Goal: Task Accomplishment & Management: Manage account settings

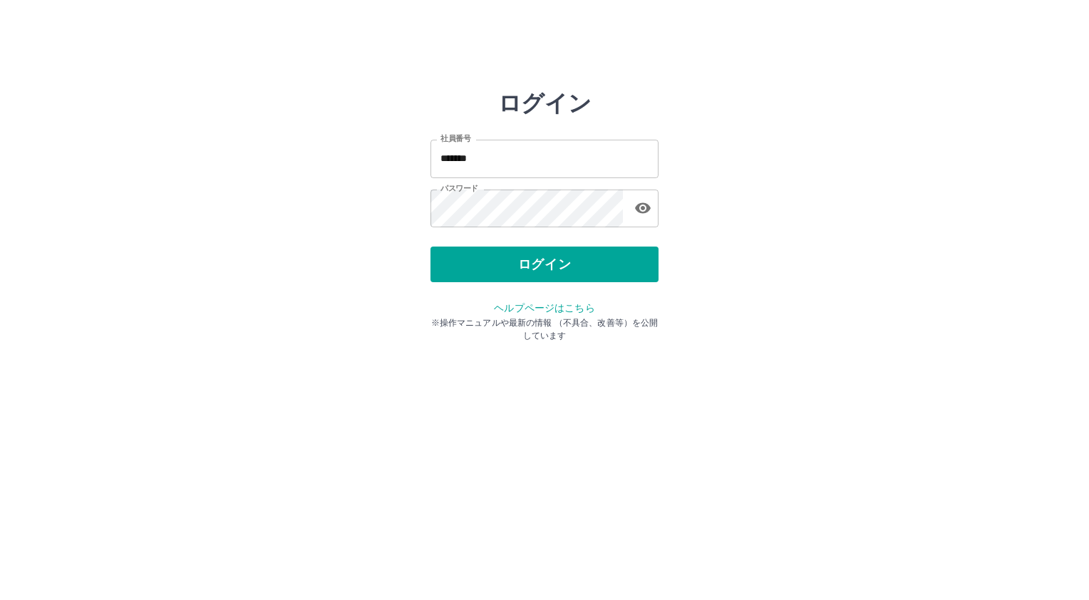
click at [492, 159] on input "*******" at bounding box center [544, 159] width 228 height 38
type input "*******"
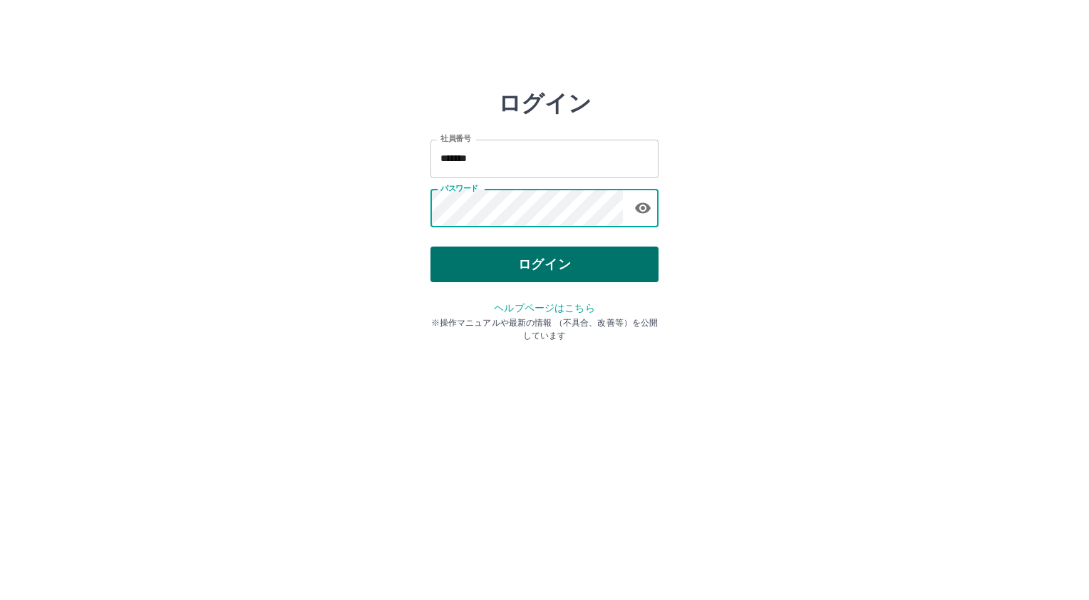
click at [467, 255] on button "ログイン" at bounding box center [544, 265] width 228 height 36
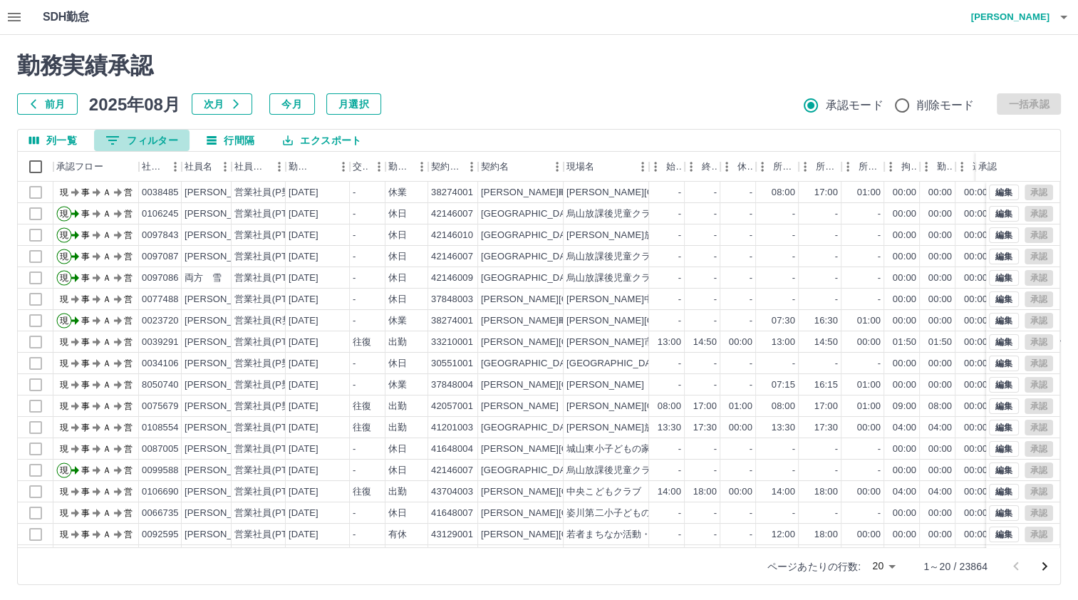
click at [130, 139] on button "0 フィルター" at bounding box center [141, 140] width 95 height 21
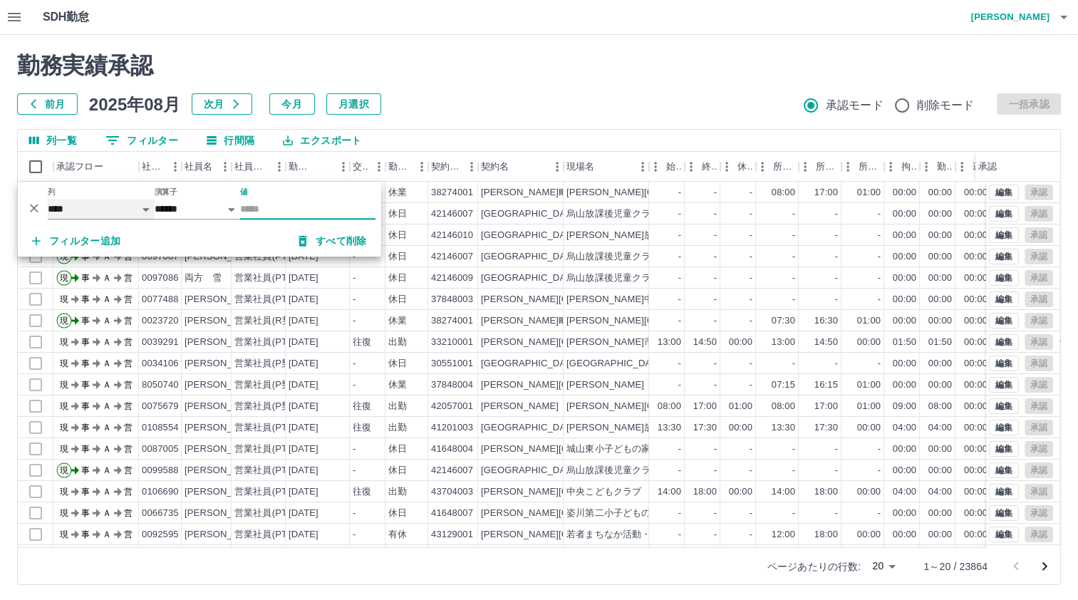
click at [134, 212] on select "**** *** **** *** *** **** ***** *** *** ** ** ** **** **** **** ** ** *** ****…" at bounding box center [101, 209] width 107 height 21
click at [48, 199] on select "**** *** **** *** *** **** ***** *** *** ** ** ** **** **** **** ** ** *** ****…" at bounding box center [101, 209] width 107 height 21
select select "**********"
select select "*****"
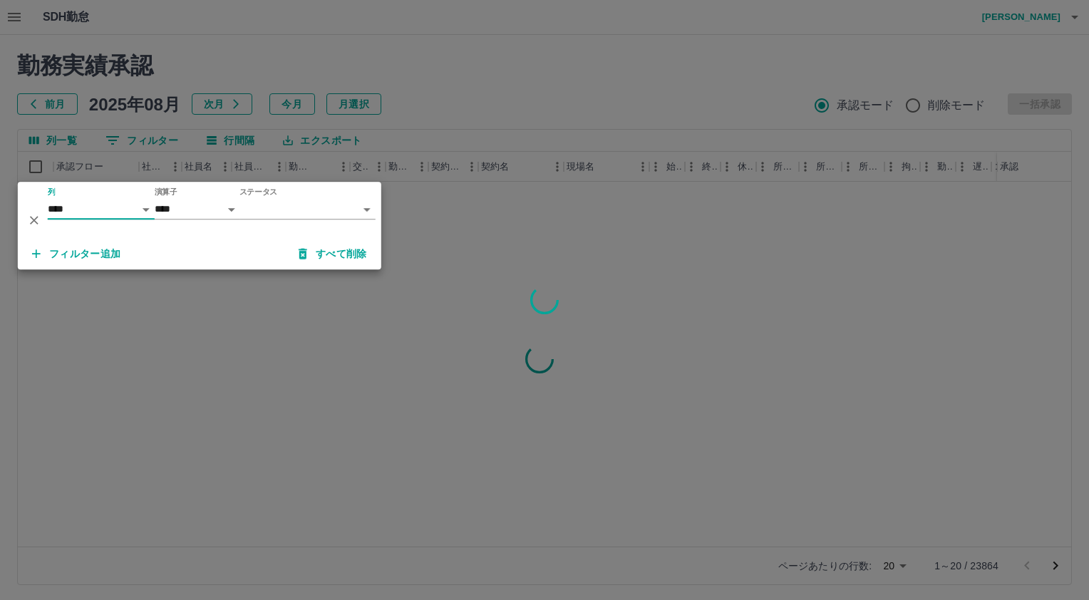
click at [287, 207] on body "SDH勤怠 [PERSON_NAME] 勤務実績承認 前月 [DATE] 次月 今月 月選択 承認モード 削除モード 一括承認 列一覧 0 フィルター 行間隔…" at bounding box center [544, 301] width 1089 height 602
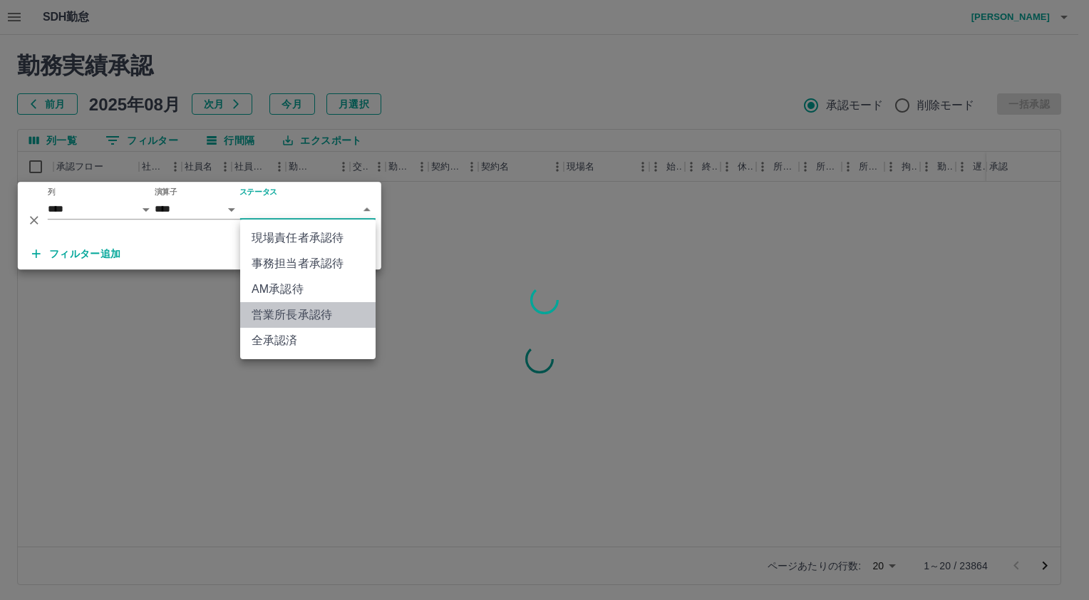
click at [325, 312] on li "営業所長承認待" at bounding box center [307, 315] width 135 height 26
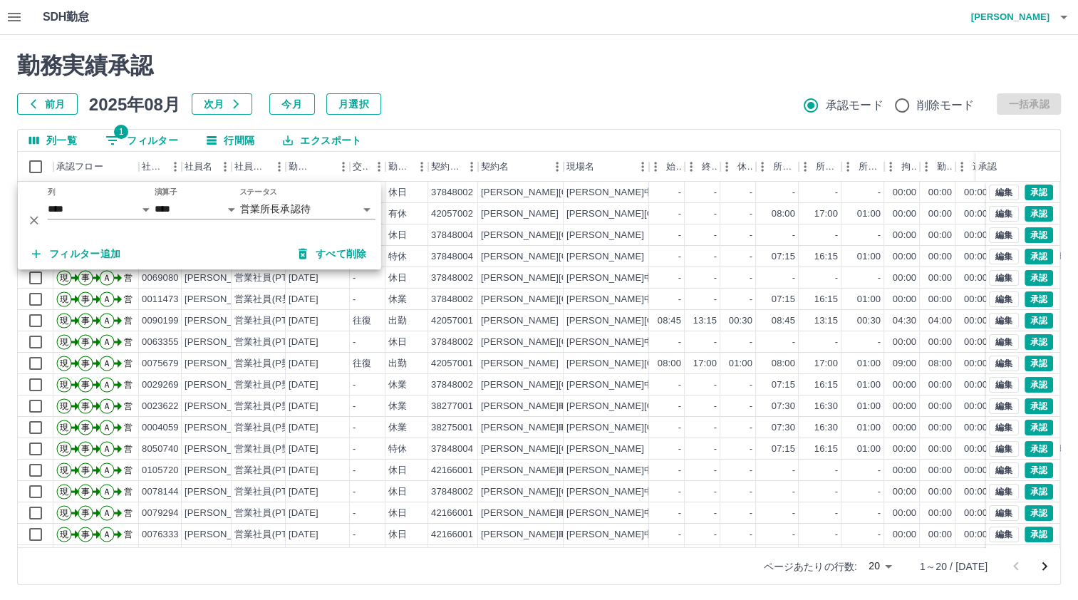
click at [445, 73] on h2 "勤務実績承認" at bounding box center [539, 65] width 1044 height 27
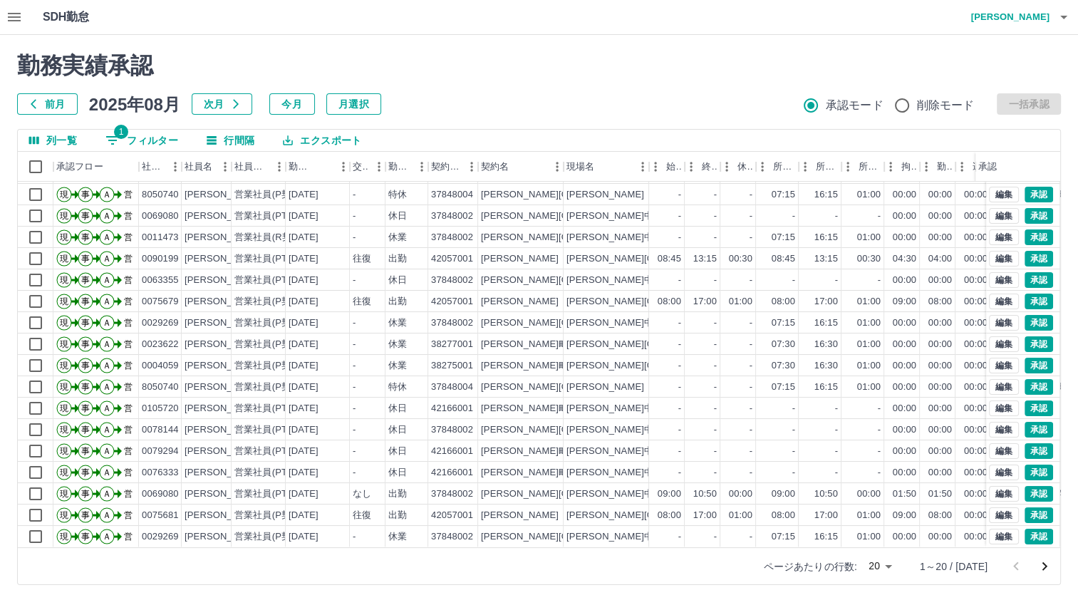
scroll to position [2, 0]
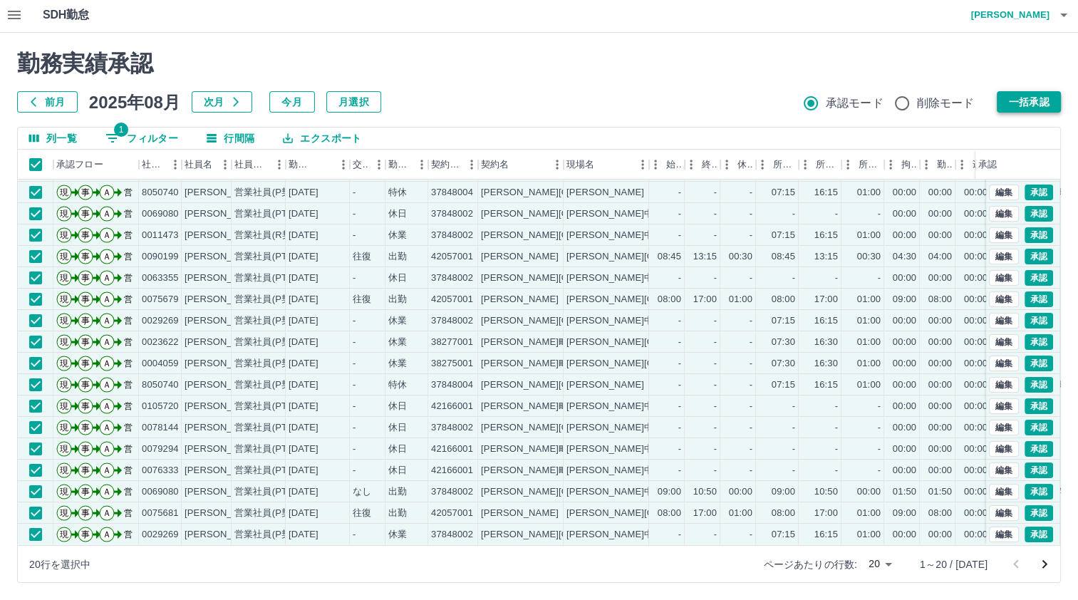
click at [1042, 91] on button "一括承認" at bounding box center [1029, 101] width 64 height 21
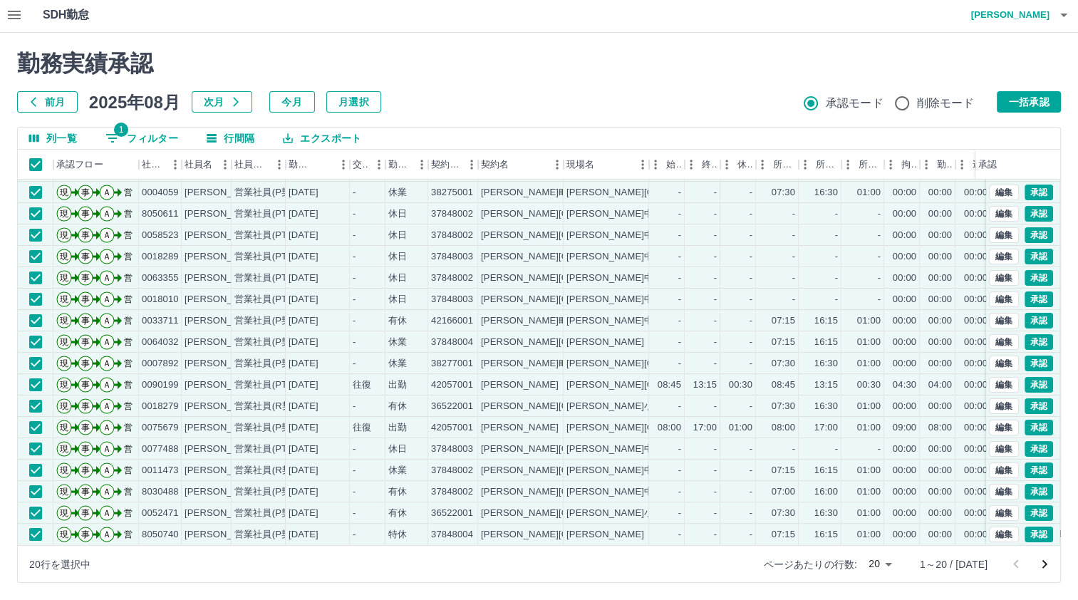
click at [1031, 88] on div "勤務実績承認 前月 2025年08月 次月 今月 月選択 承認モード 削除モード 一括承認" at bounding box center [539, 81] width 1044 height 63
click at [1018, 98] on button "一括承認" at bounding box center [1029, 101] width 64 height 21
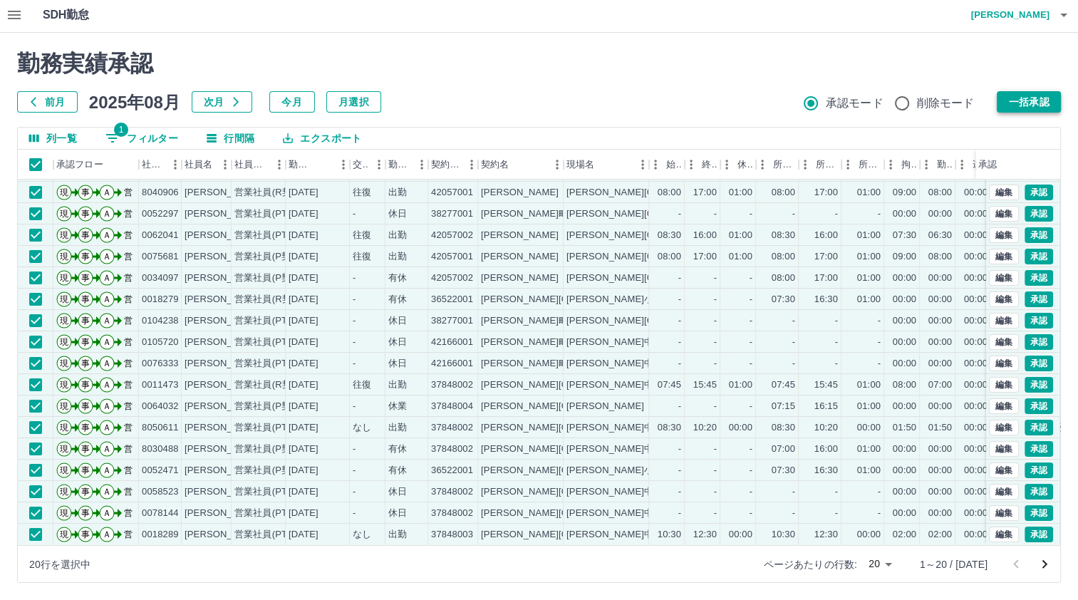
click at [1008, 92] on button "一括承認" at bounding box center [1029, 101] width 64 height 21
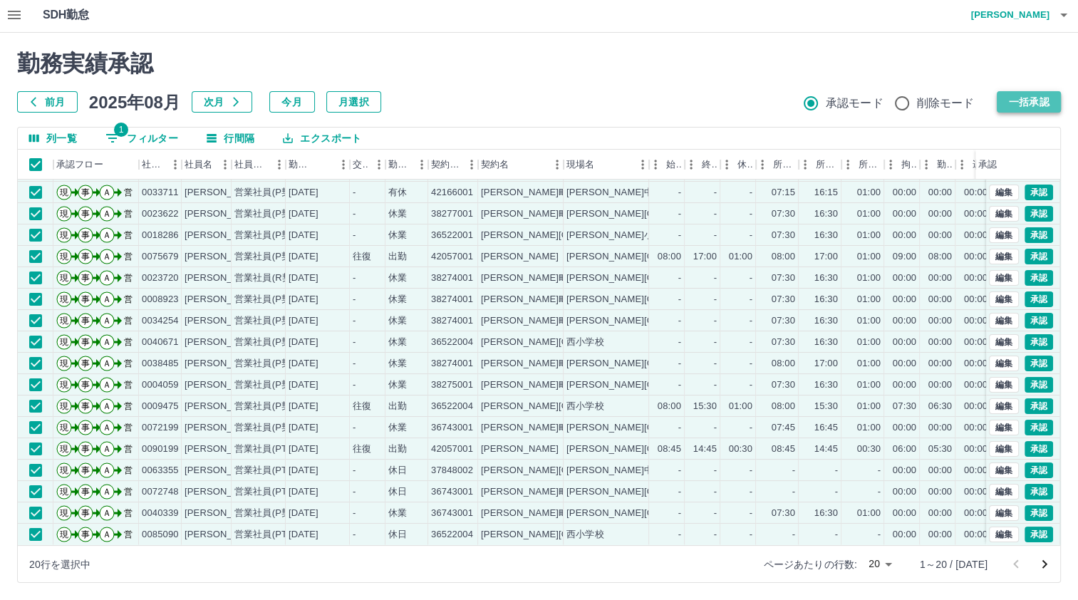
click at [1026, 107] on button "一括承認" at bounding box center [1029, 101] width 64 height 21
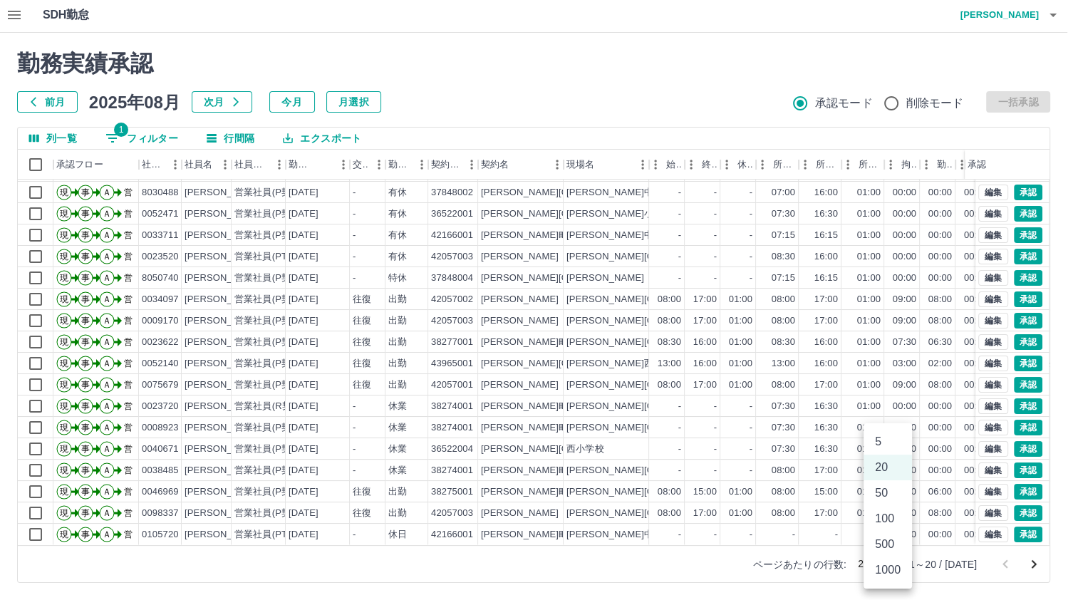
click at [889, 566] on body "SDH勤怠 [PERSON_NAME] 勤務実績承認 前月 [DATE] 次月 今月 月選択 承認モード 削除モード 一括承認 列一覧 1 フィルター 行間隔…" at bounding box center [539, 299] width 1078 height 602
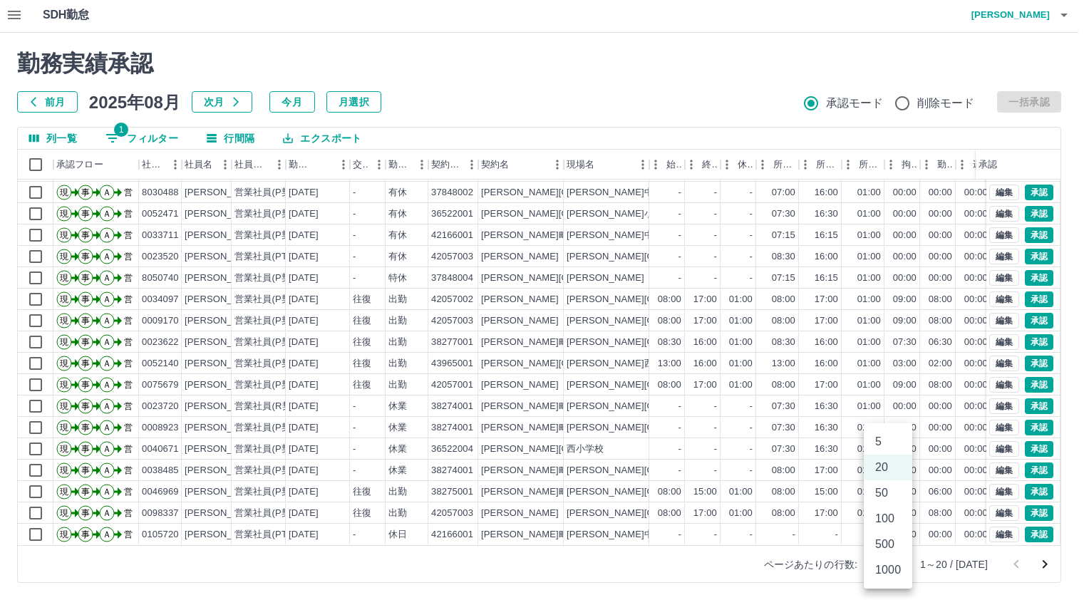
click at [878, 497] on li "50" at bounding box center [888, 493] width 48 height 26
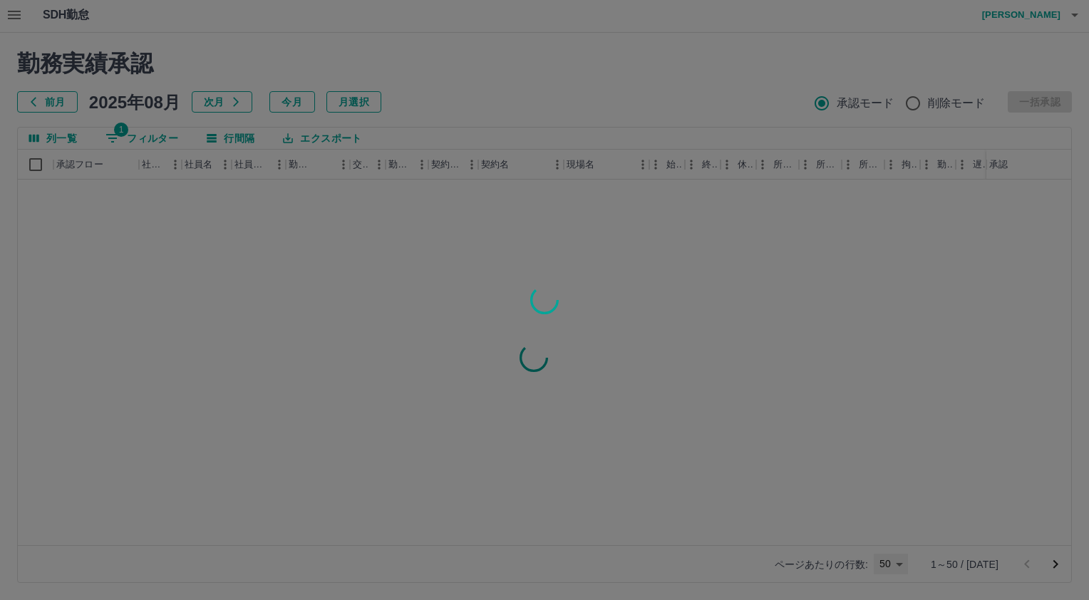
type input "**"
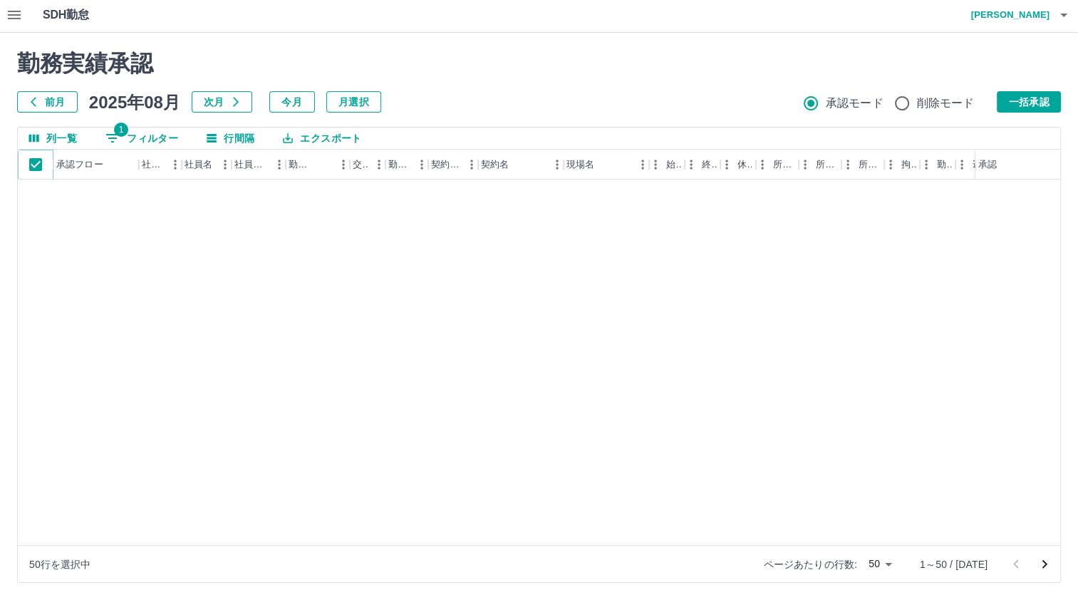
scroll to position [713, 0]
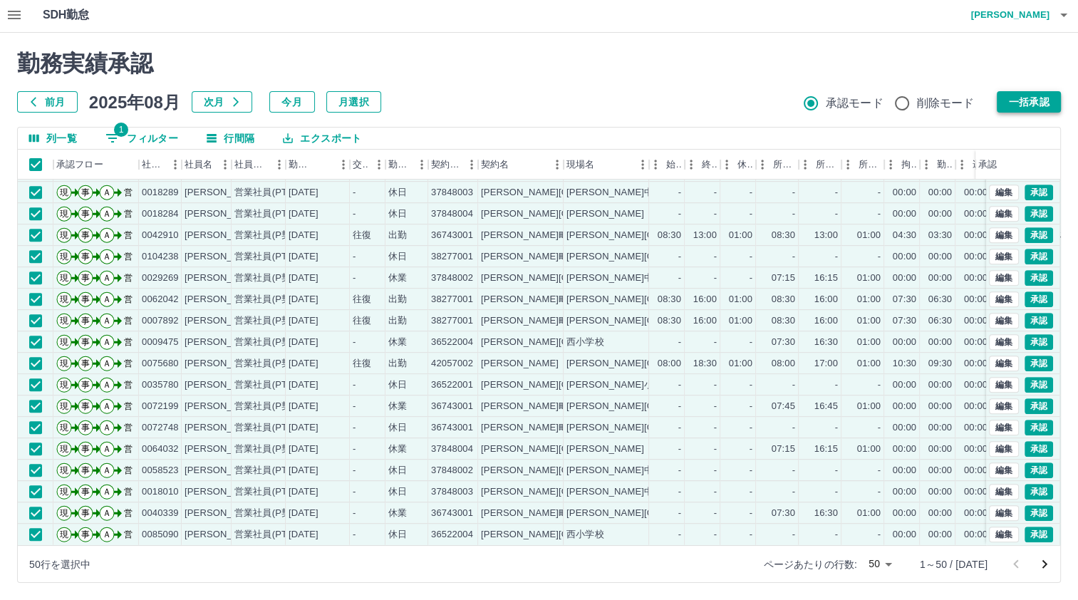
click at [1009, 110] on button "一括承認" at bounding box center [1029, 101] width 64 height 21
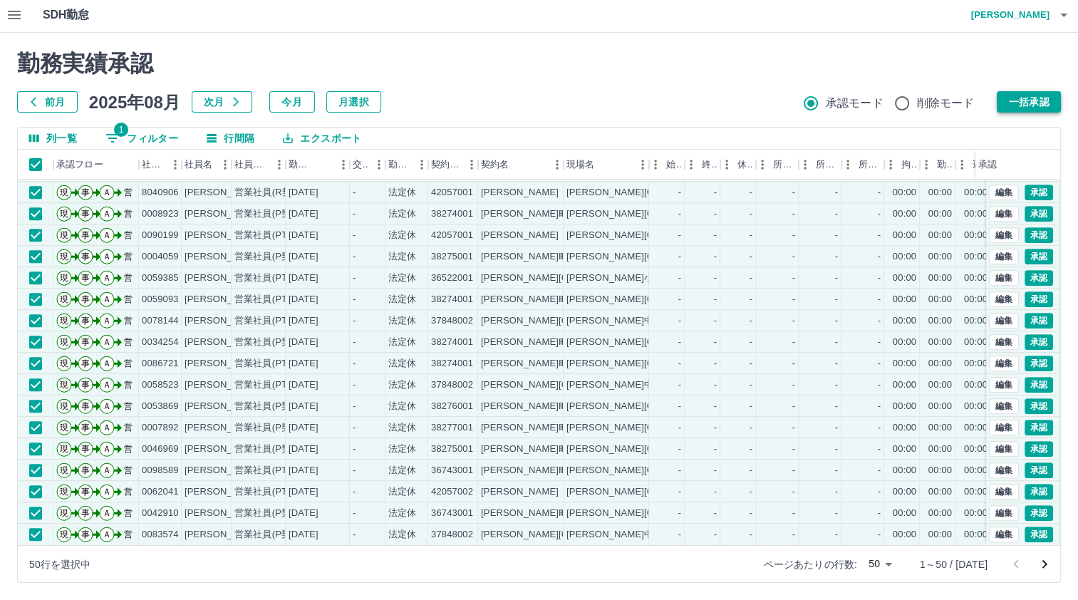
click at [1038, 102] on button "一括承認" at bounding box center [1029, 101] width 64 height 21
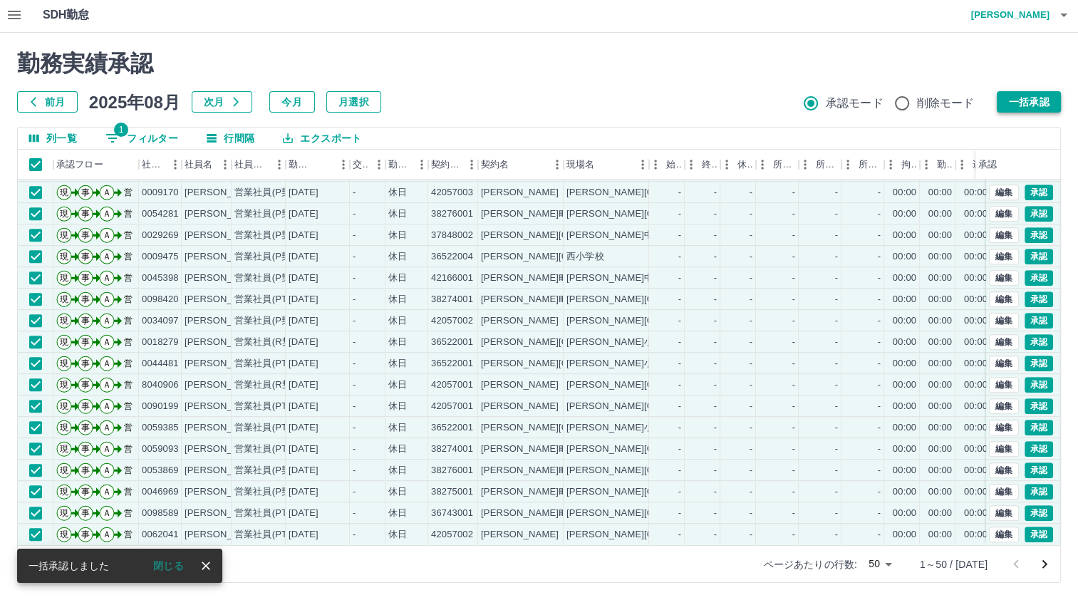
click at [1039, 100] on button "一括承認" at bounding box center [1029, 101] width 64 height 21
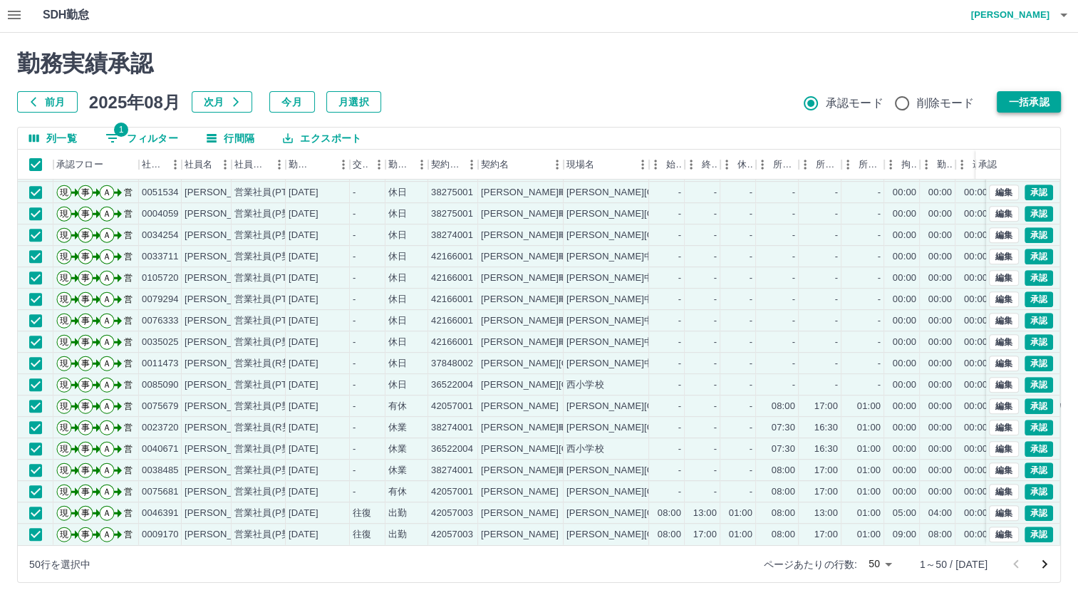
click at [1028, 103] on button "一括承認" at bounding box center [1029, 101] width 64 height 21
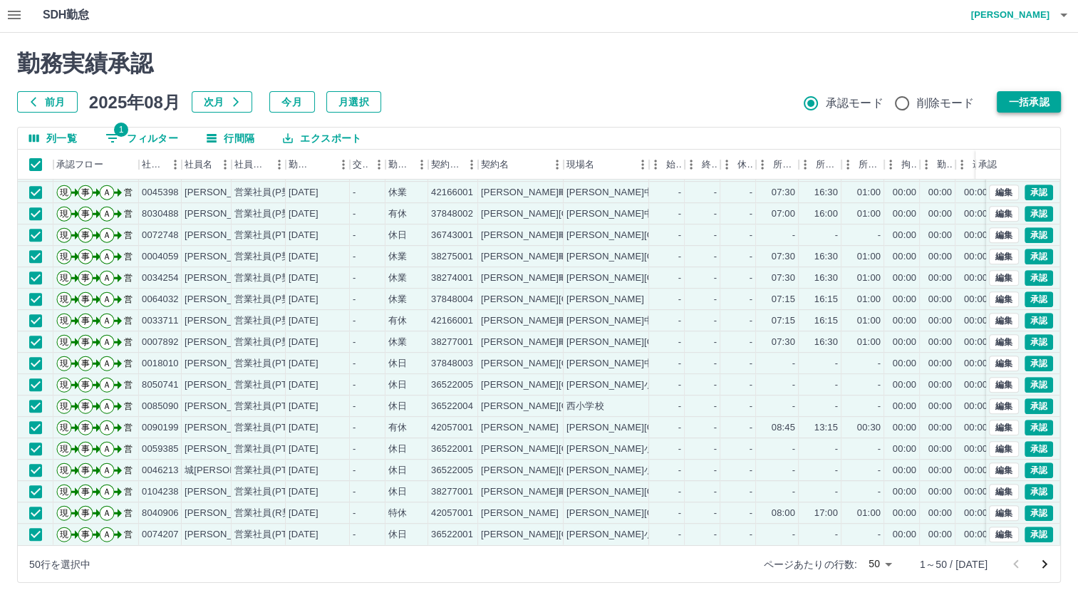
click at [1006, 101] on button "一括承認" at bounding box center [1029, 101] width 64 height 21
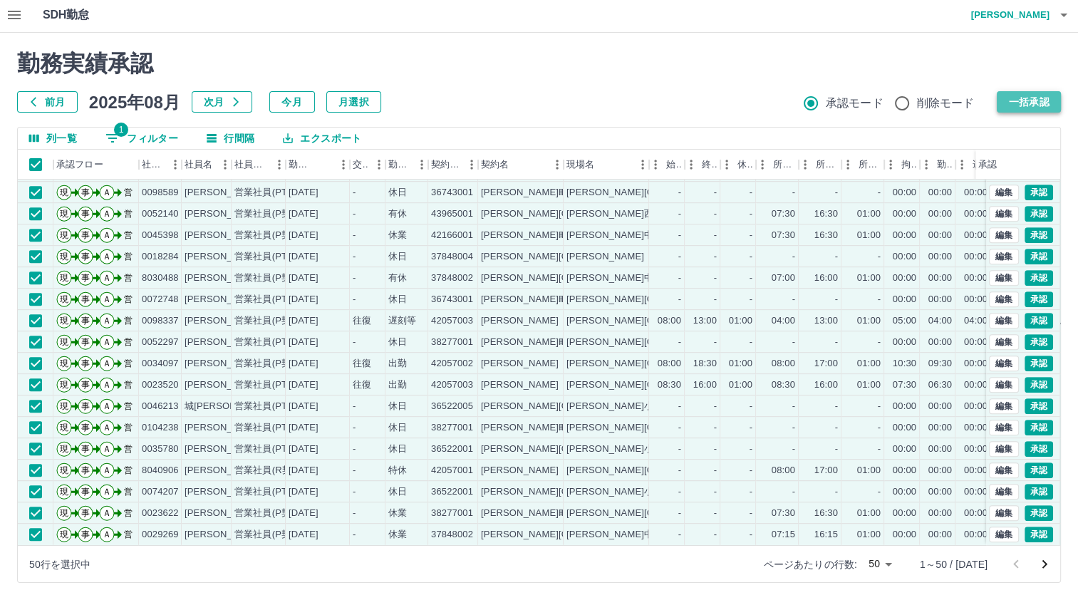
click at [1035, 93] on button "一括承認" at bounding box center [1029, 101] width 64 height 21
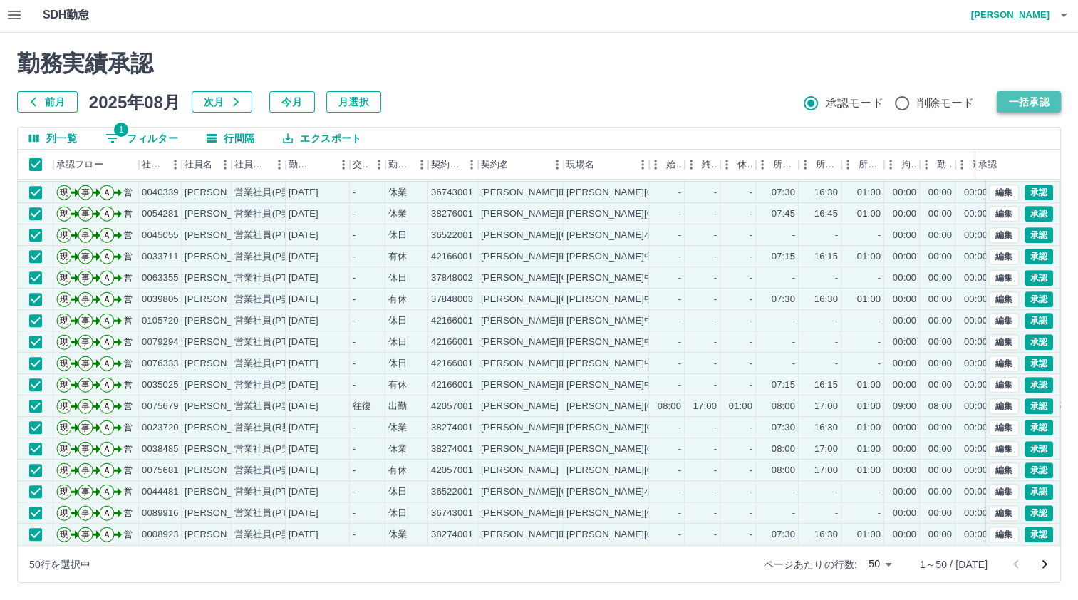
click at [1046, 100] on button "一括承認" at bounding box center [1029, 101] width 64 height 21
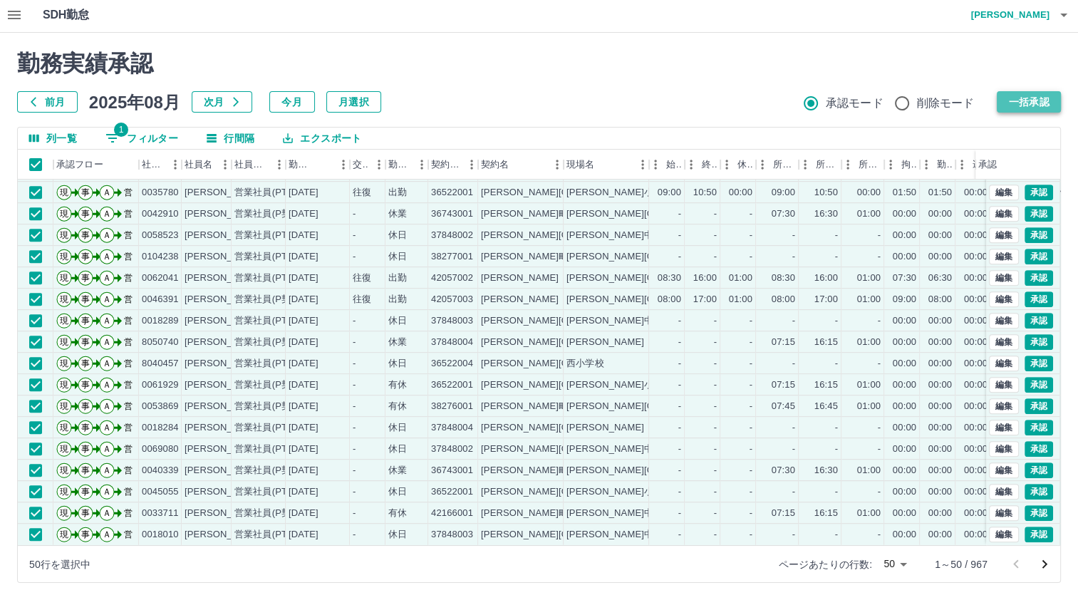
click at [1052, 98] on button "一括承認" at bounding box center [1029, 101] width 64 height 21
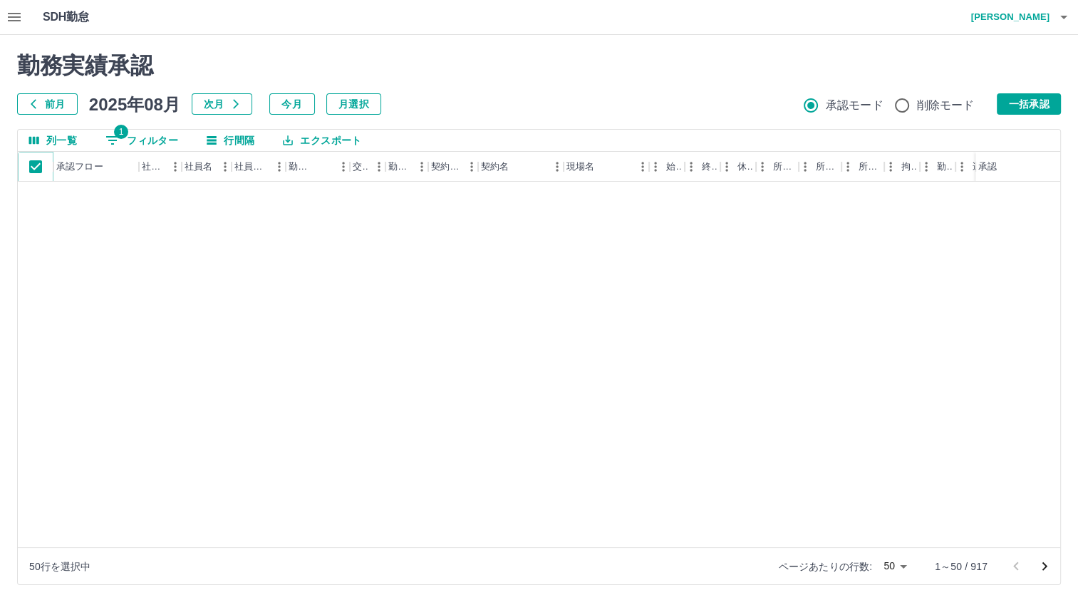
scroll to position [0, 0]
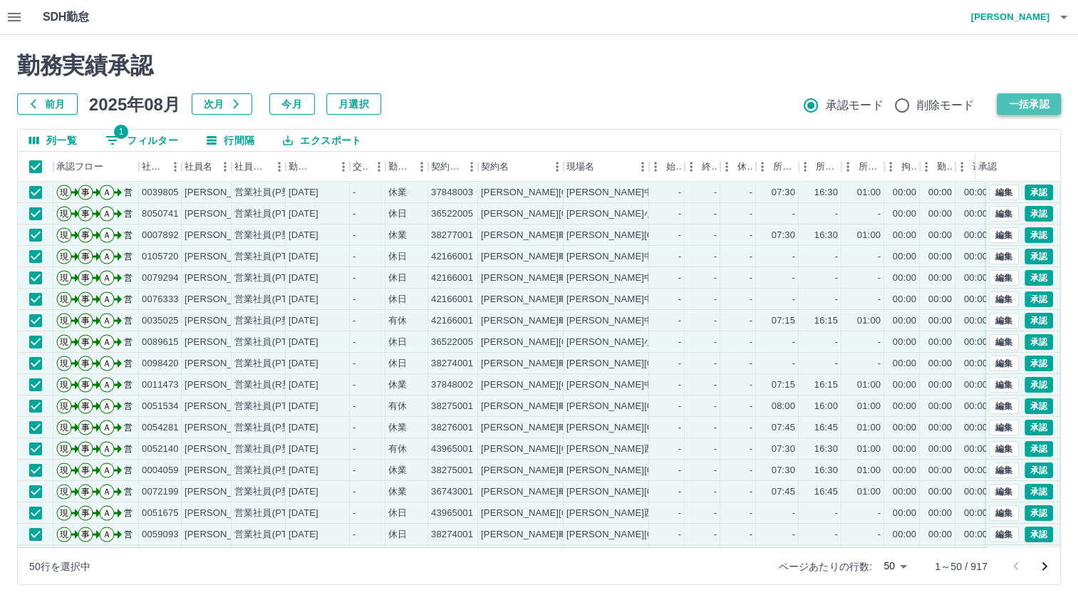
click at [1015, 108] on button "一括承認" at bounding box center [1029, 103] width 64 height 21
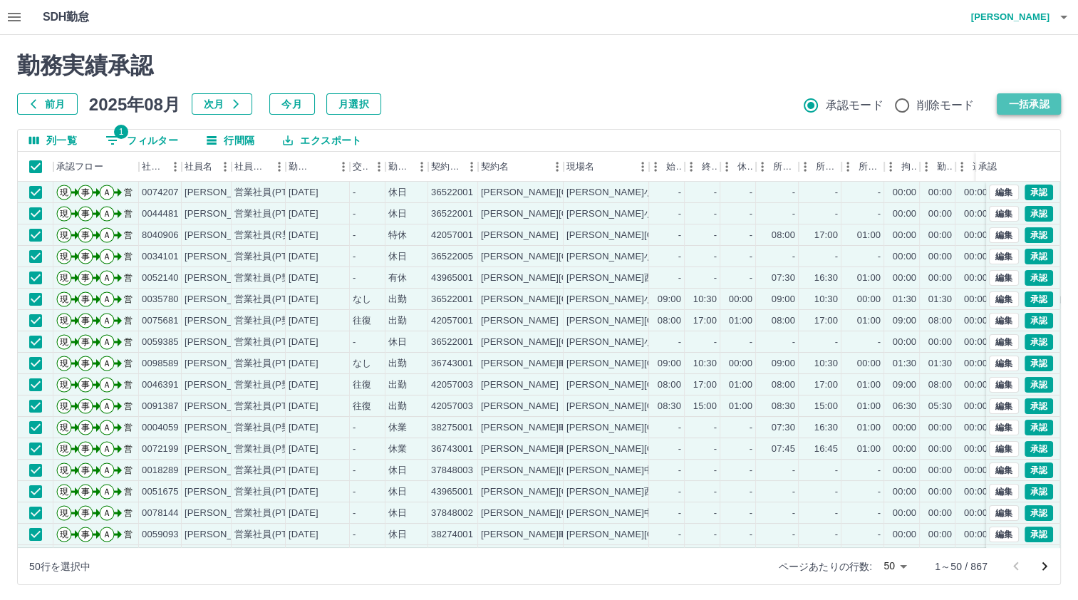
click at [1032, 101] on button "一括承認" at bounding box center [1029, 103] width 64 height 21
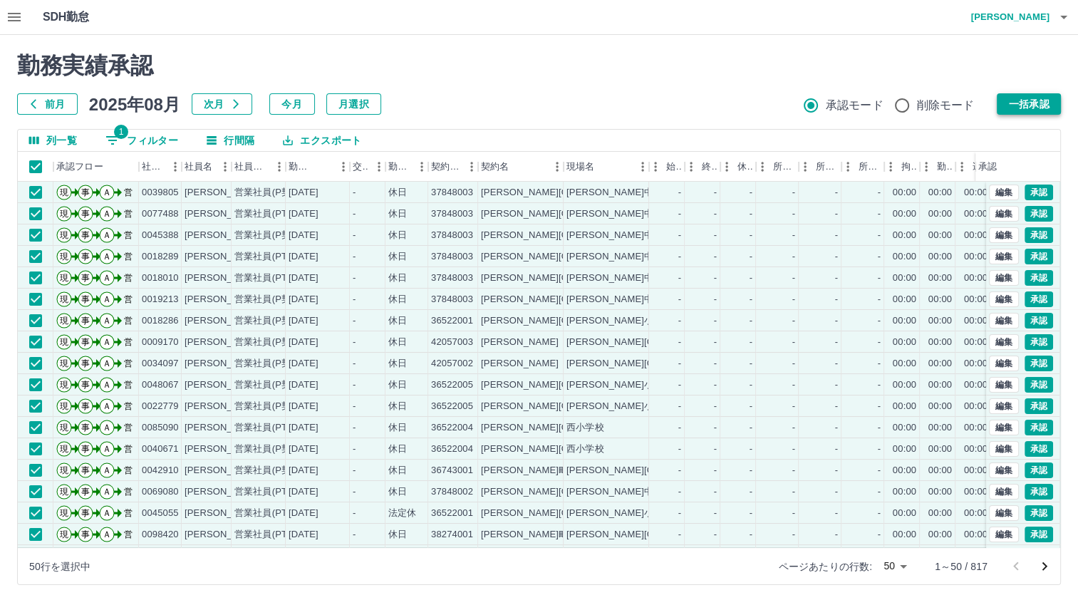
click at [1016, 104] on button "一括承認" at bounding box center [1029, 103] width 64 height 21
click at [1016, 103] on button "一括承認" at bounding box center [1029, 103] width 64 height 21
click at [1021, 97] on button "一括承認" at bounding box center [1029, 103] width 64 height 21
drag, startPoint x: 1003, startPoint y: 102, endPoint x: 312, endPoint y: 346, distance: 733.0
click at [1006, 107] on button "一括承認" at bounding box center [1029, 103] width 64 height 21
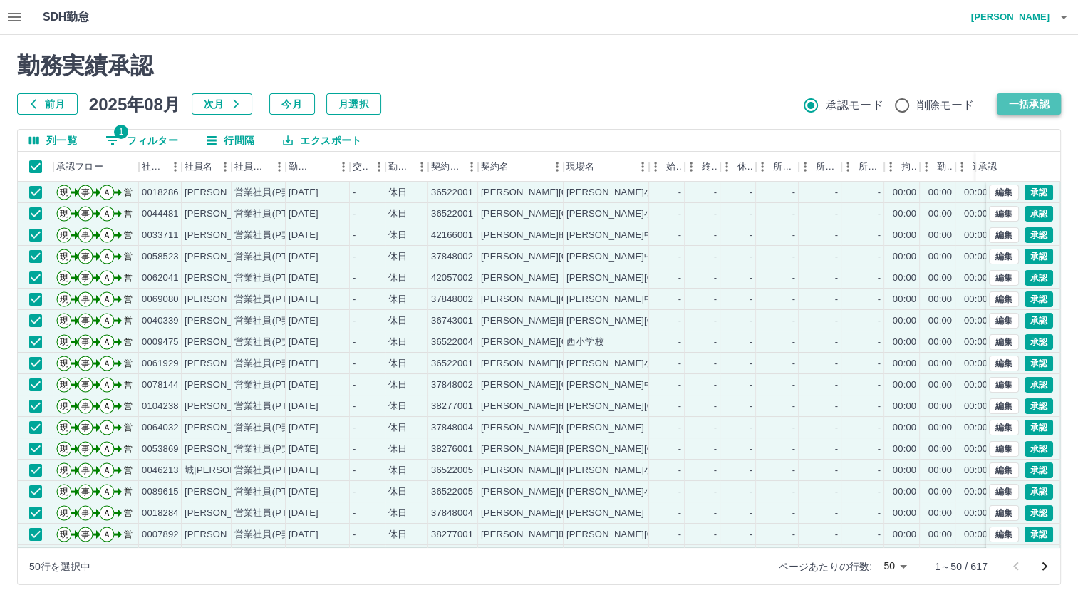
click at [1010, 95] on button "一括承認" at bounding box center [1029, 103] width 64 height 21
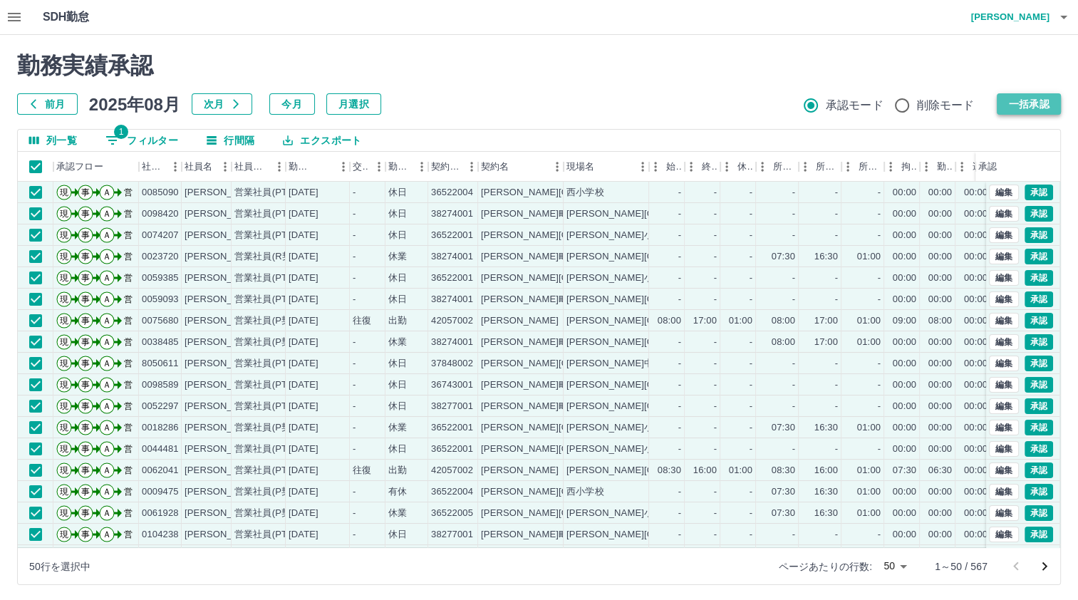
click at [1026, 103] on button "一括承認" at bounding box center [1029, 103] width 64 height 21
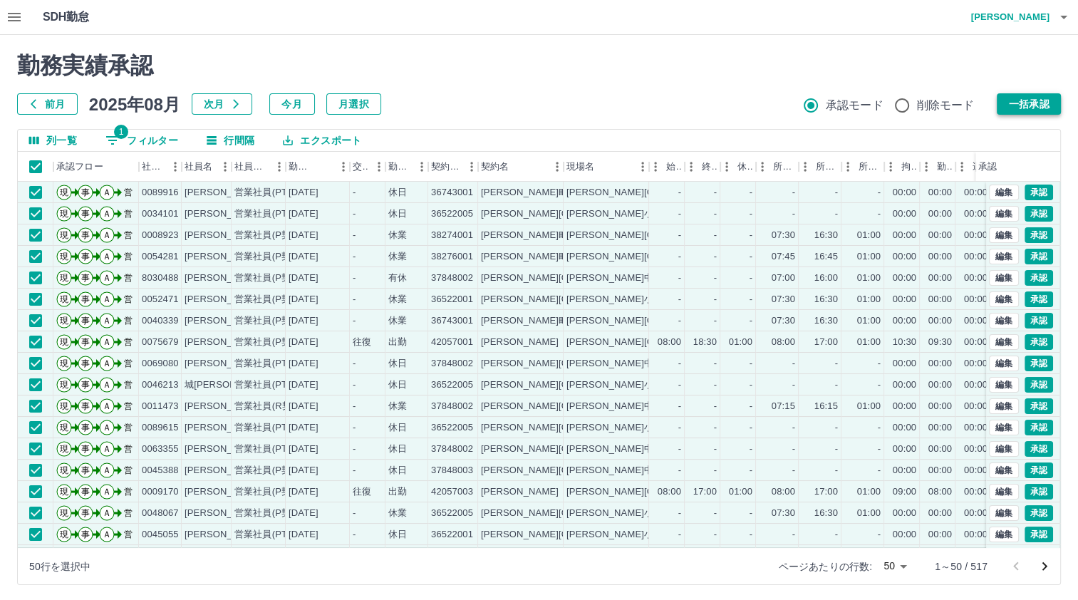
click at [1035, 95] on button "一括承認" at bounding box center [1029, 103] width 64 height 21
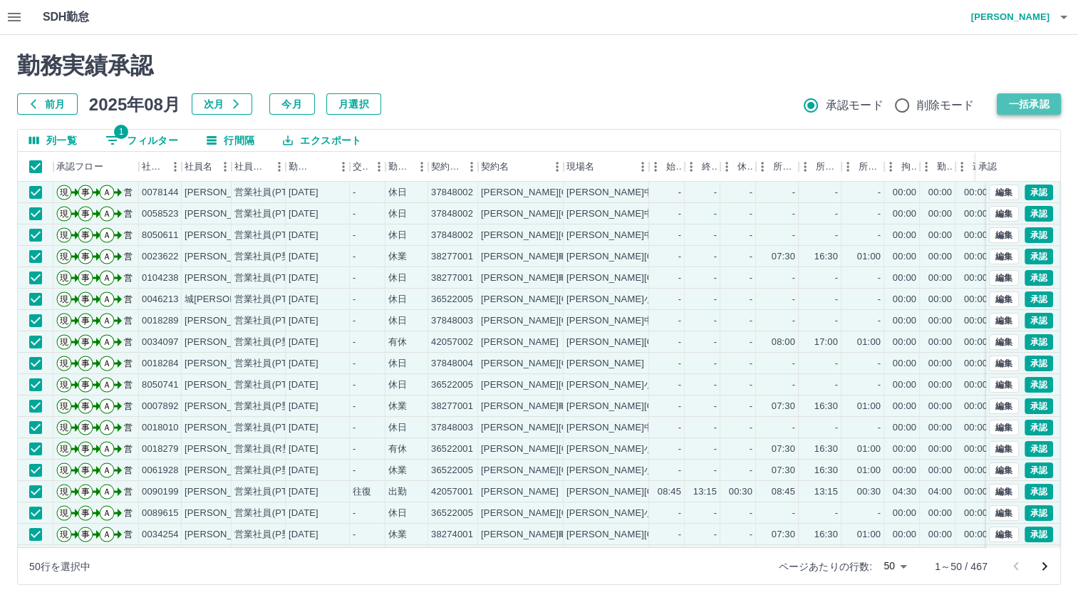
click at [1015, 101] on button "一括承認" at bounding box center [1029, 103] width 64 height 21
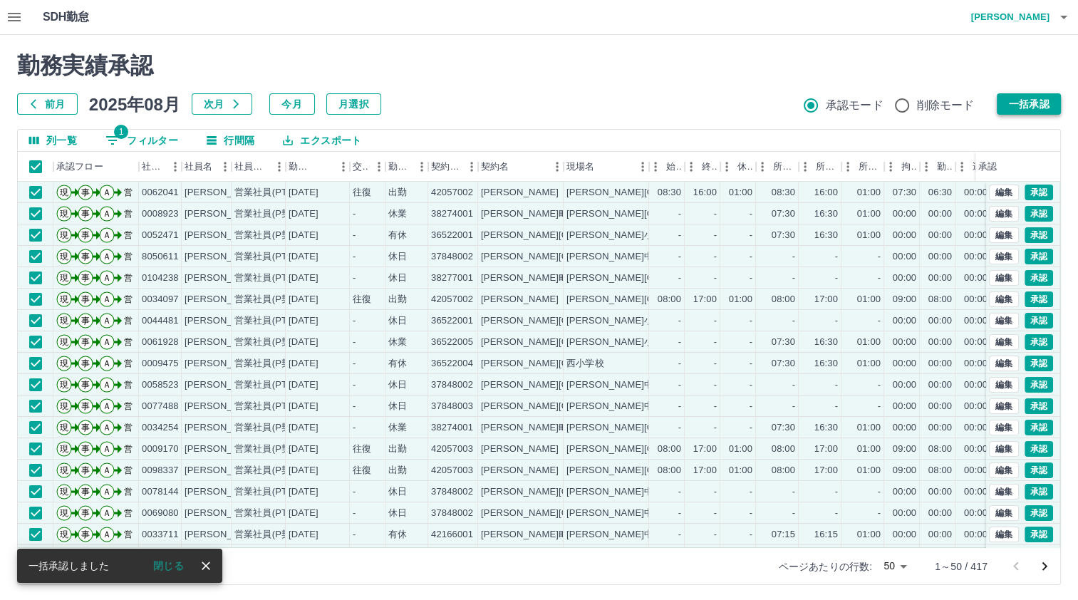
click at [1047, 100] on button "一括承認" at bounding box center [1029, 103] width 64 height 21
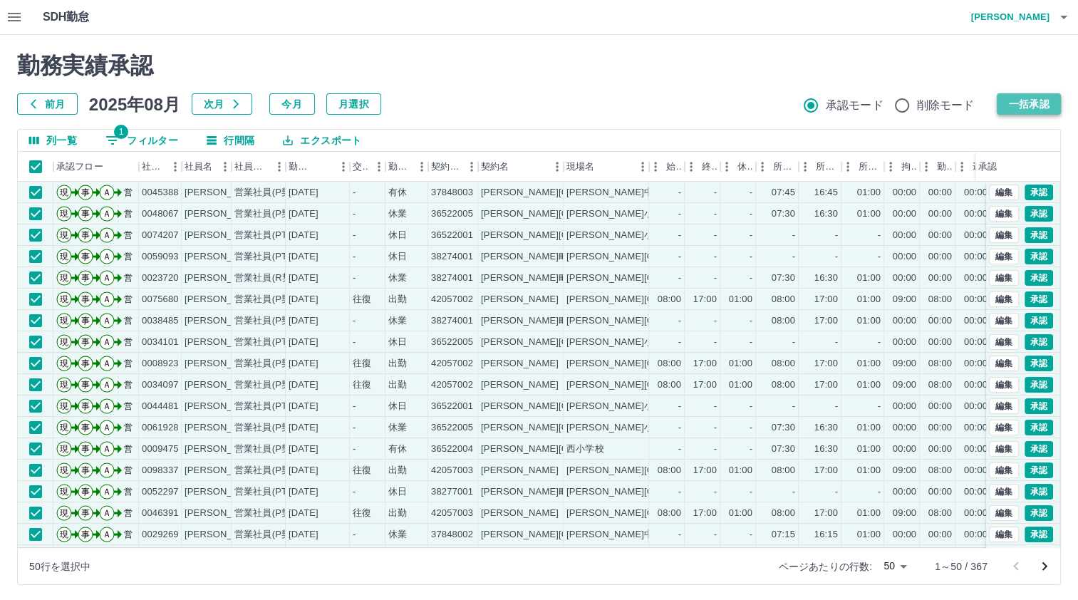
click at [1019, 101] on button "一括承認" at bounding box center [1029, 103] width 64 height 21
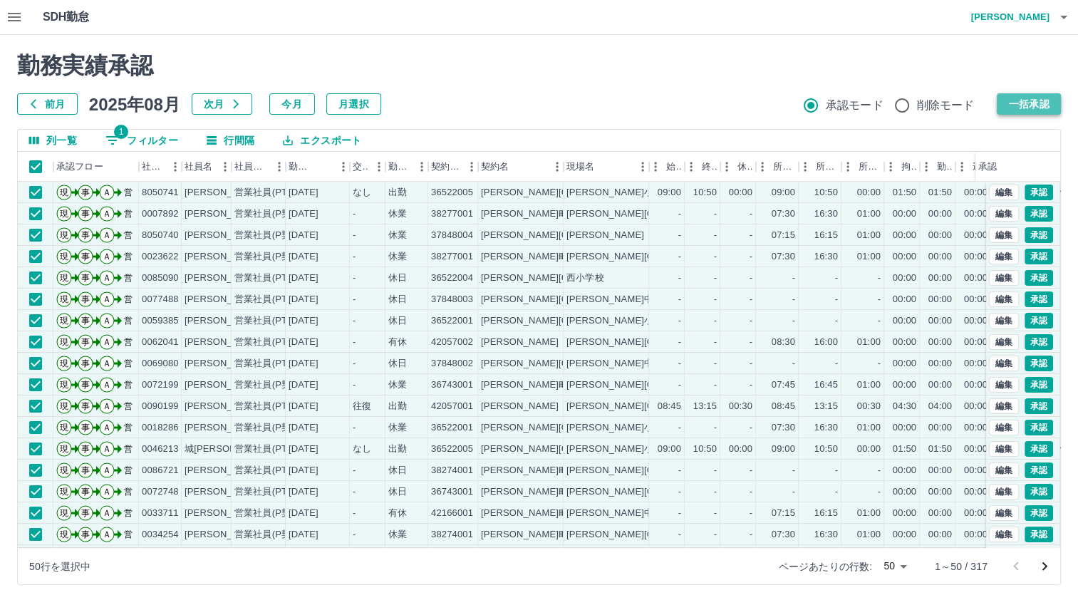
click at [1030, 105] on button "一括承認" at bounding box center [1029, 103] width 64 height 21
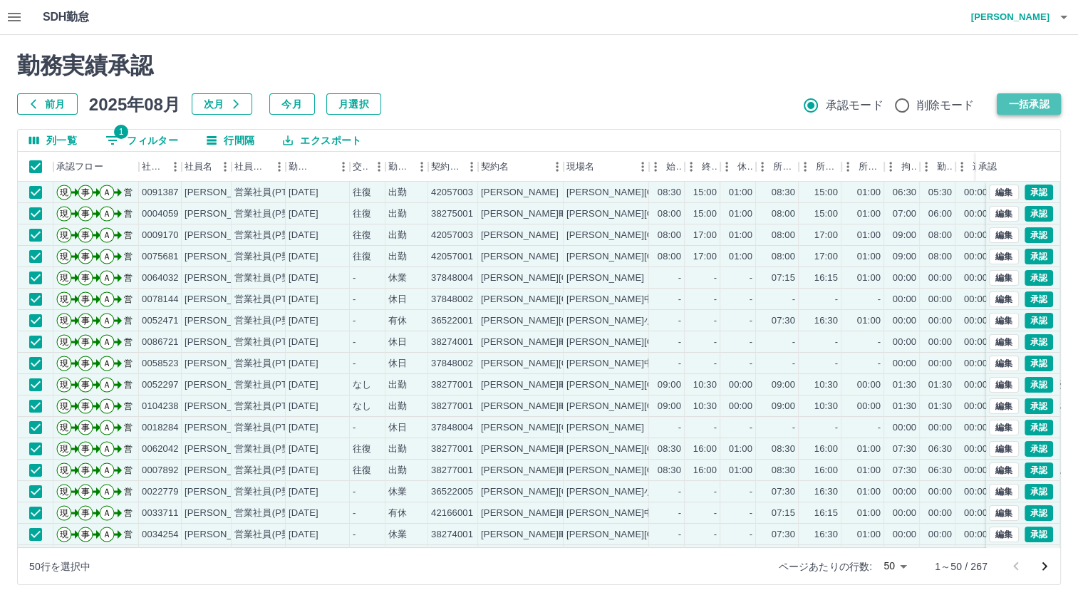
click at [1044, 107] on button "一括承認" at bounding box center [1029, 103] width 64 height 21
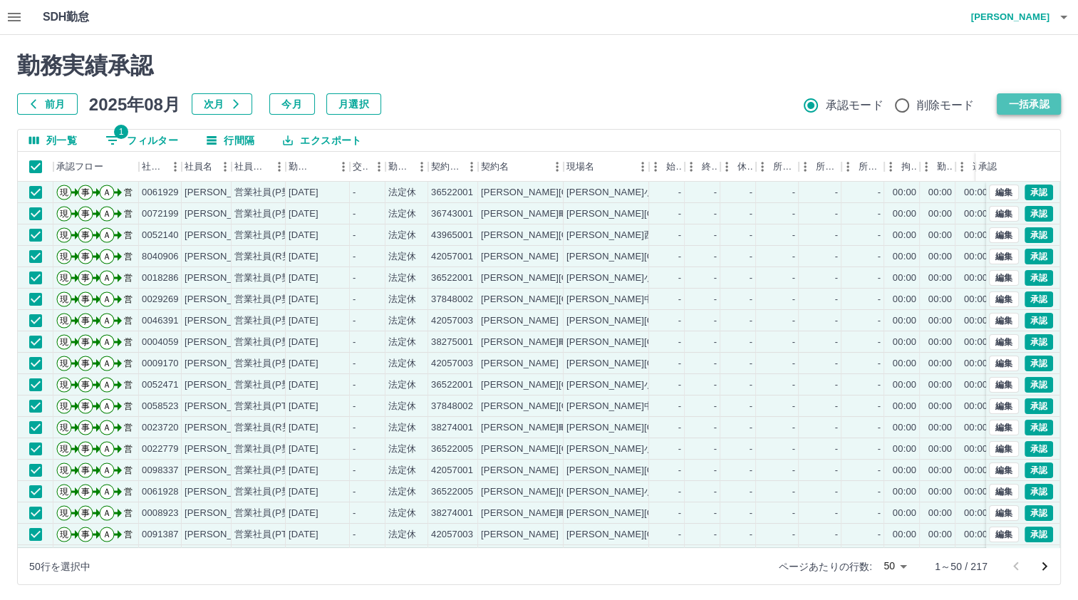
click at [1008, 99] on button "一括承認" at bounding box center [1029, 103] width 64 height 21
click at [1021, 107] on button "一括承認" at bounding box center [1029, 103] width 64 height 21
click at [1029, 103] on button "一括承認" at bounding box center [1029, 103] width 64 height 21
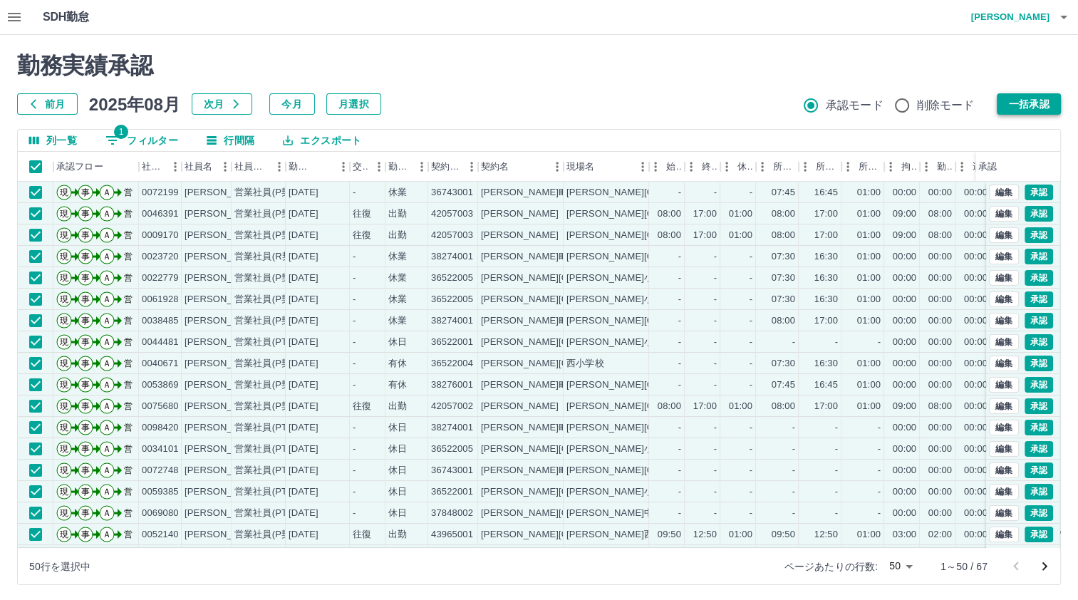
click at [1043, 105] on button "一括承認" at bounding box center [1029, 103] width 64 height 21
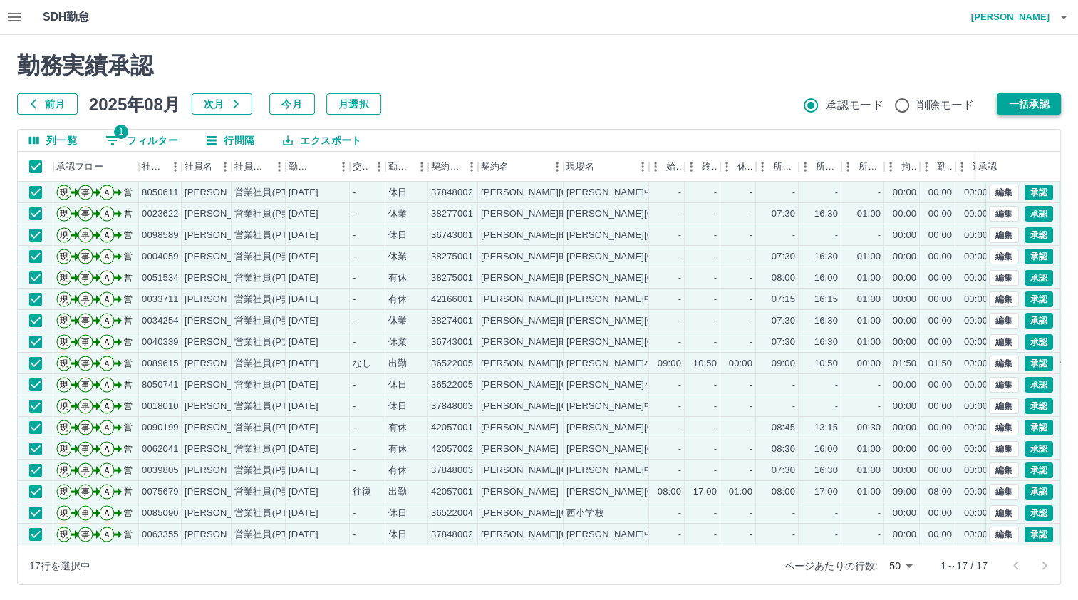
click at [1002, 100] on button "一括承認" at bounding box center [1029, 103] width 64 height 21
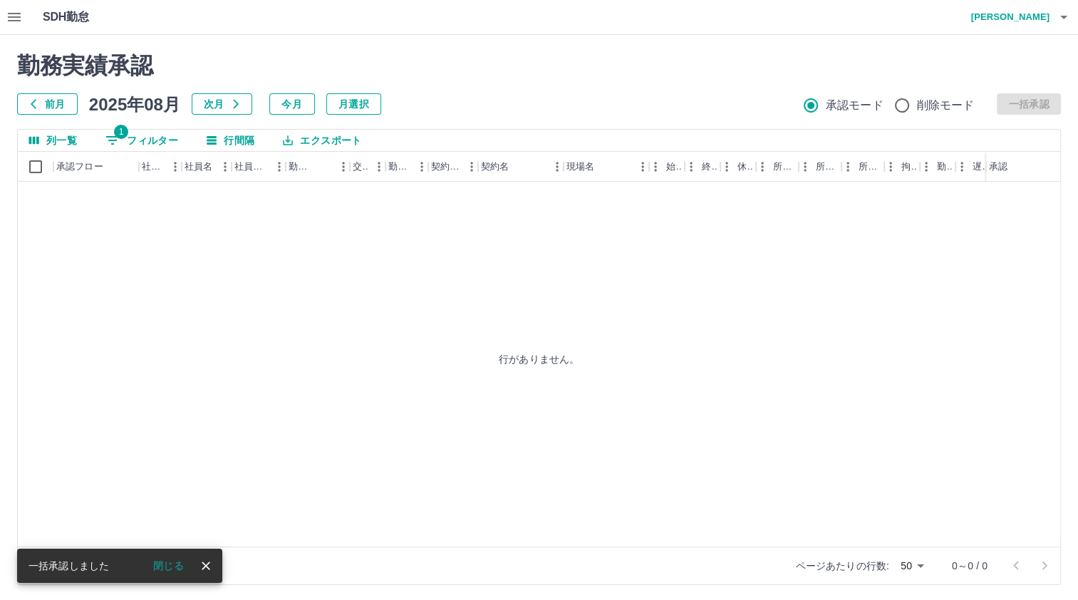
click at [1033, 16] on h4 "[PERSON_NAME]" at bounding box center [1007, 17] width 86 height 34
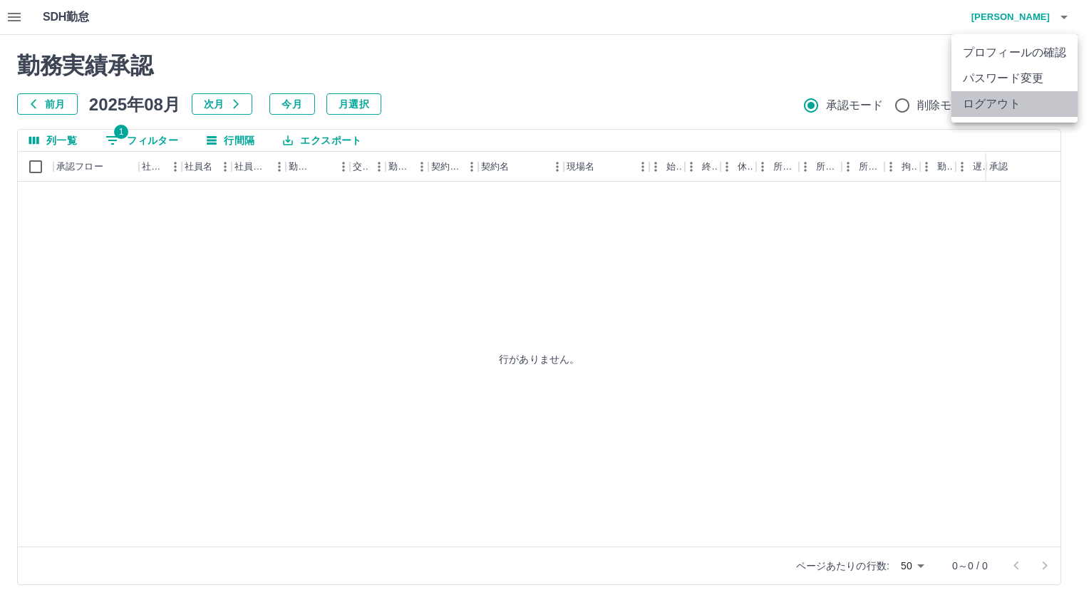
drag, startPoint x: 988, startPoint y: 100, endPoint x: 1075, endPoint y: 7, distance: 127.6
click at [994, 95] on li "ログアウト" at bounding box center [1014, 104] width 126 height 26
